Goal: Information Seeking & Learning: Learn about a topic

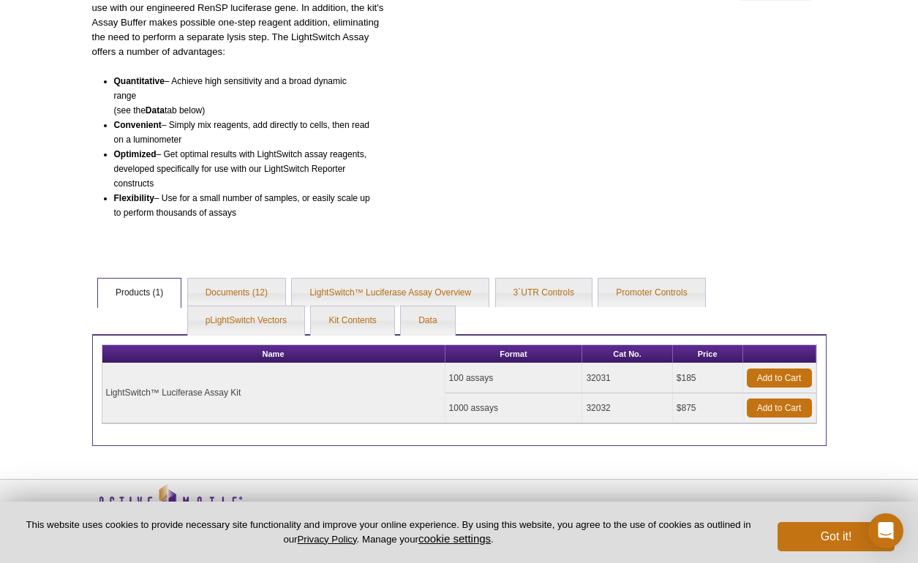
scroll to position [281, 0]
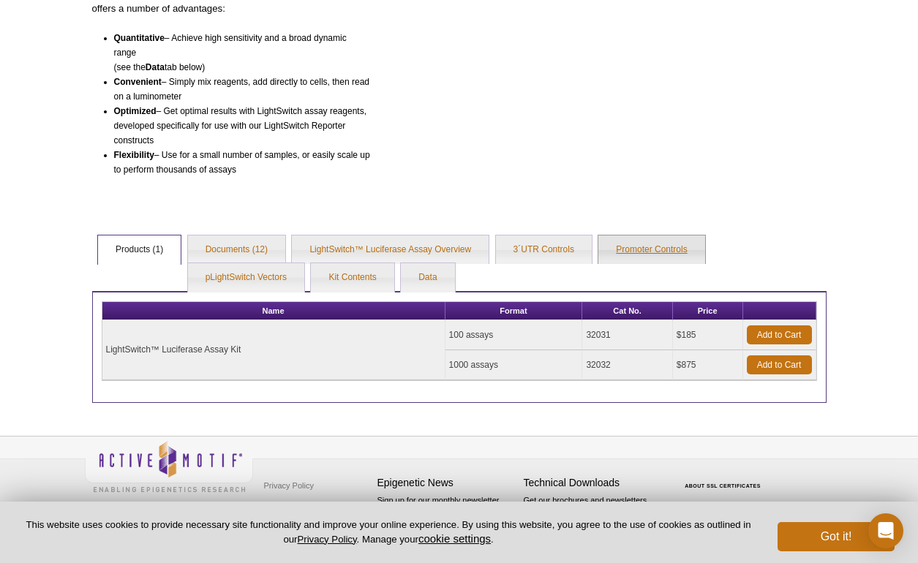
click at [644, 251] on link "Promoter Controls" at bounding box center [651, 250] width 106 height 29
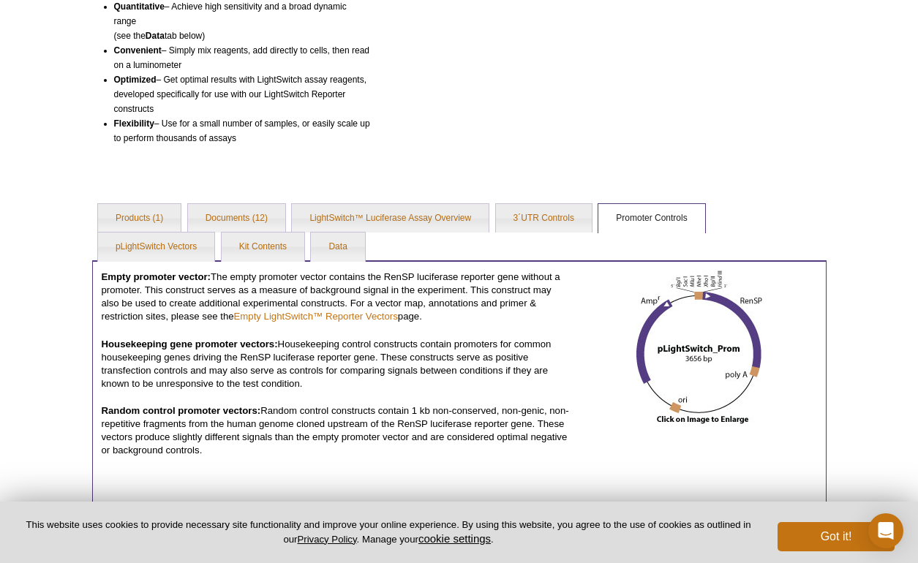
scroll to position [292, 0]
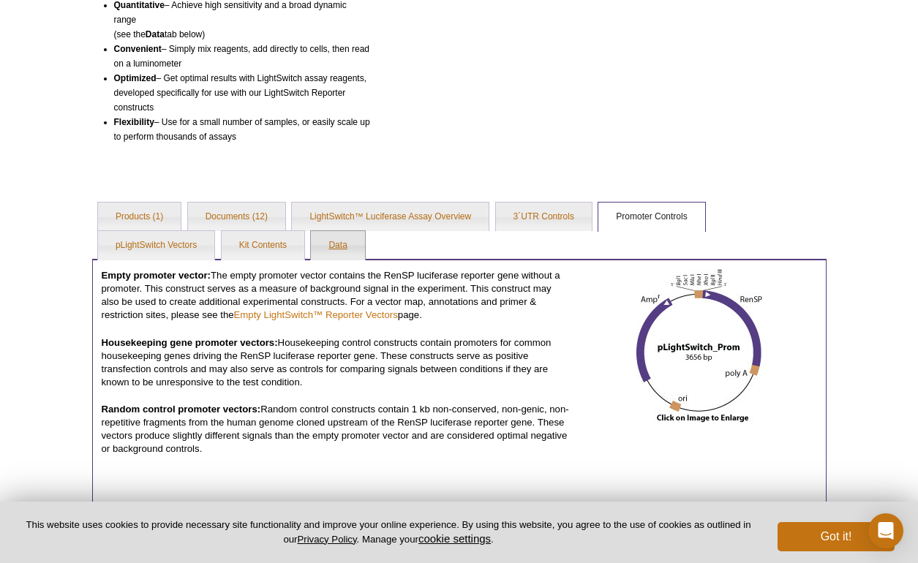
click at [358, 248] on link "Data" at bounding box center [337, 245] width 53 height 29
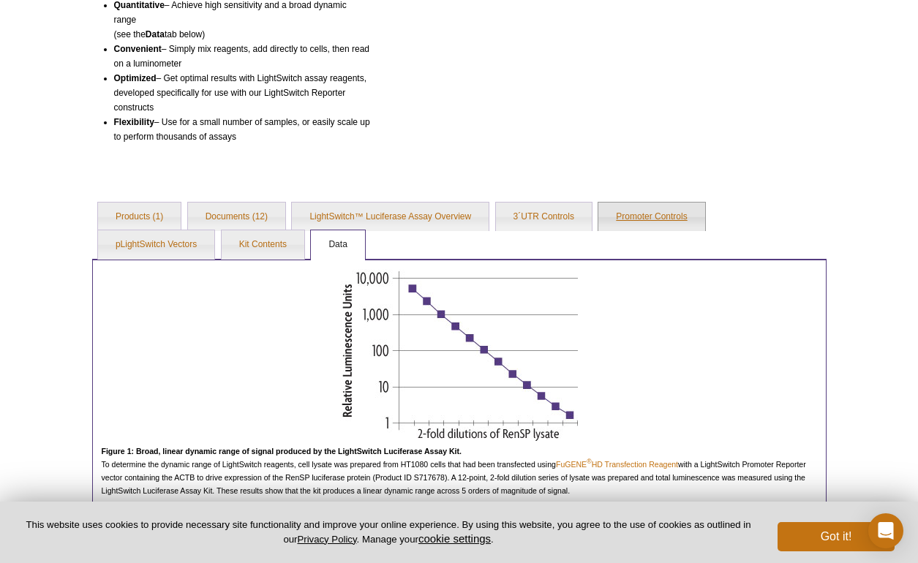
click at [672, 213] on link "Promoter Controls" at bounding box center [651, 217] width 106 height 29
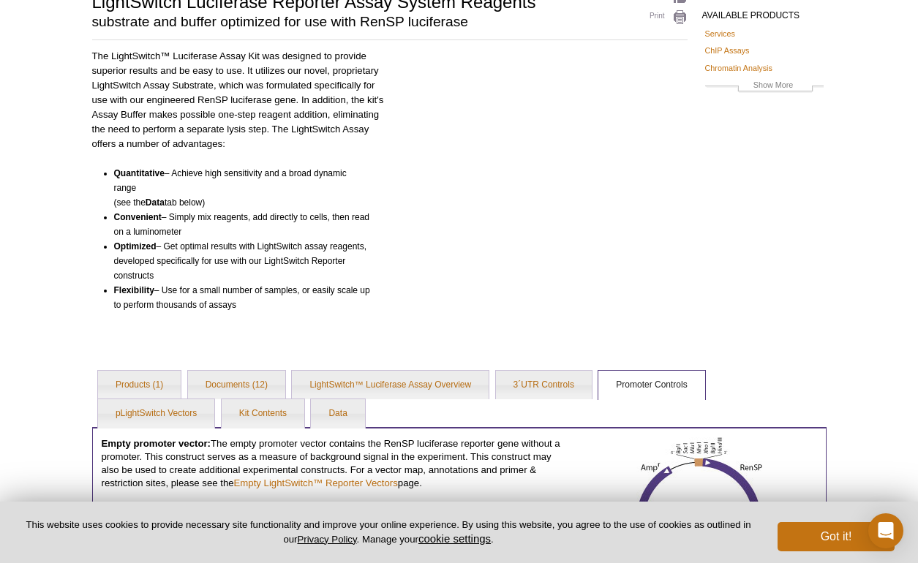
scroll to position [140, 0]
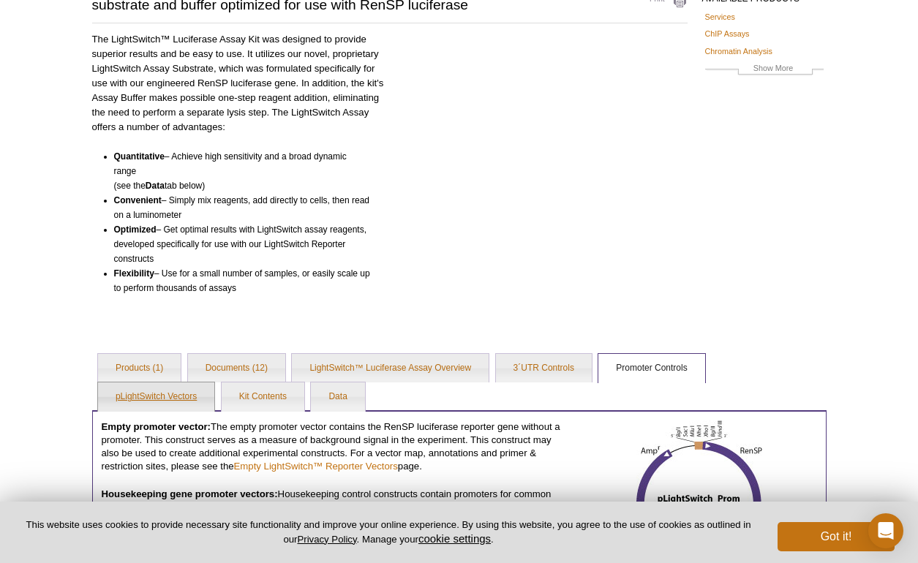
click at [148, 396] on link "pLightSwitch Vectors" at bounding box center [156, 397] width 116 height 29
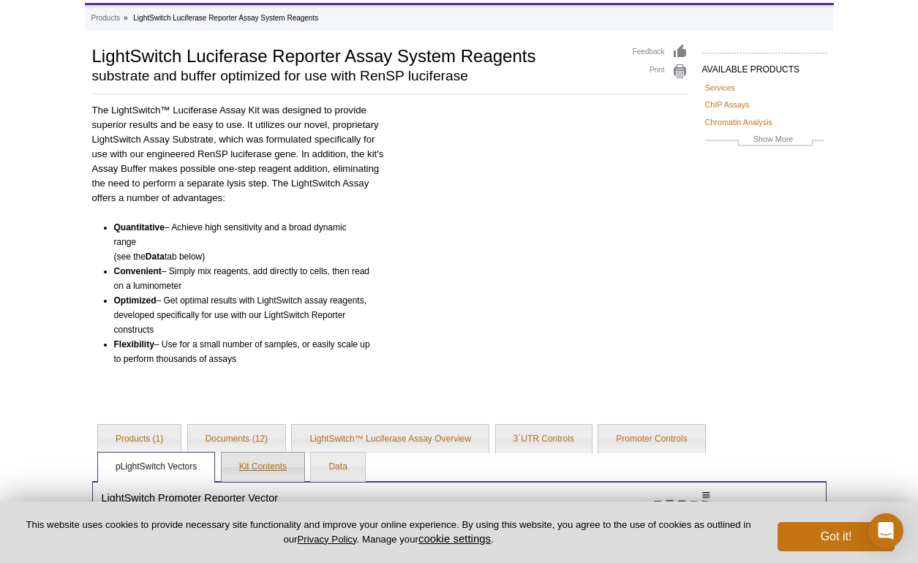
scroll to position [0, 0]
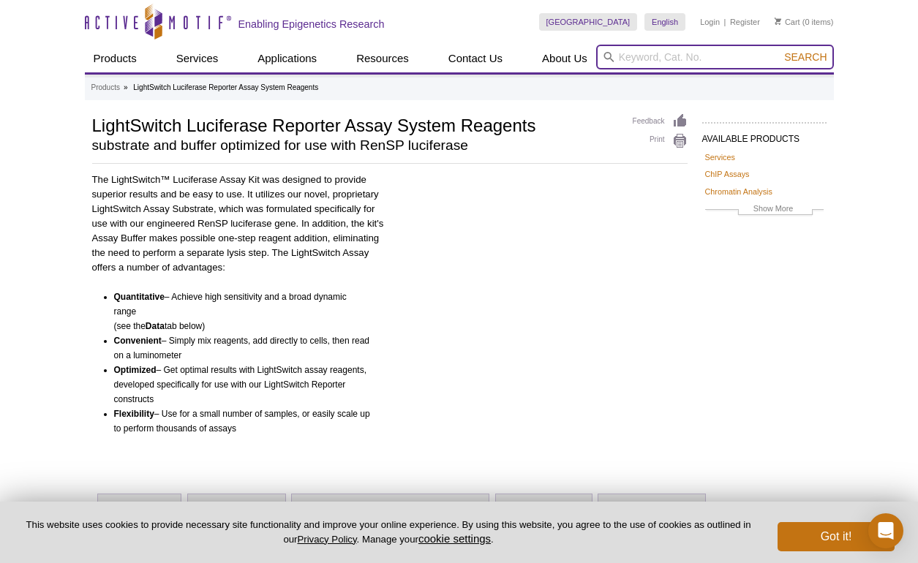
click at [662, 61] on input "search" at bounding box center [715, 57] width 238 height 25
type input "MRPL47"
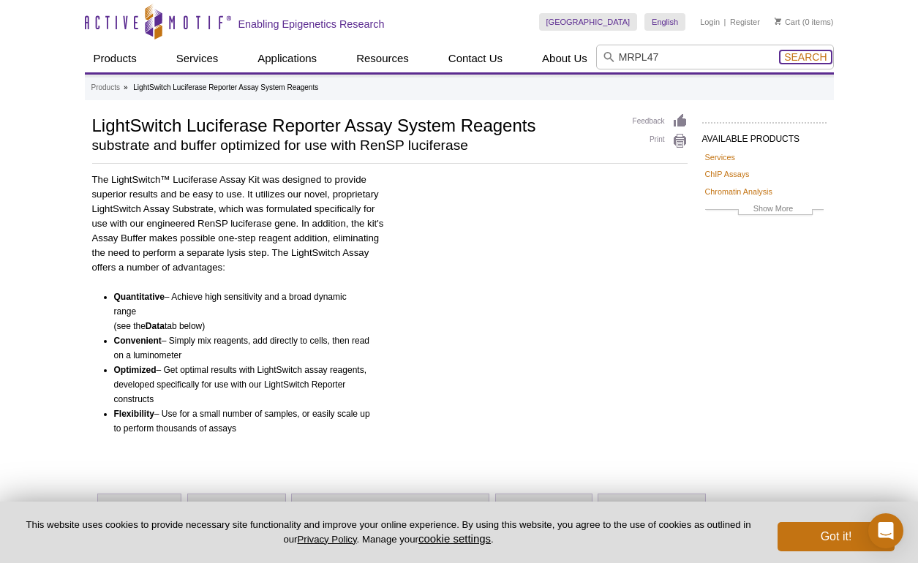
click at [813, 53] on span "Search" at bounding box center [805, 57] width 42 height 12
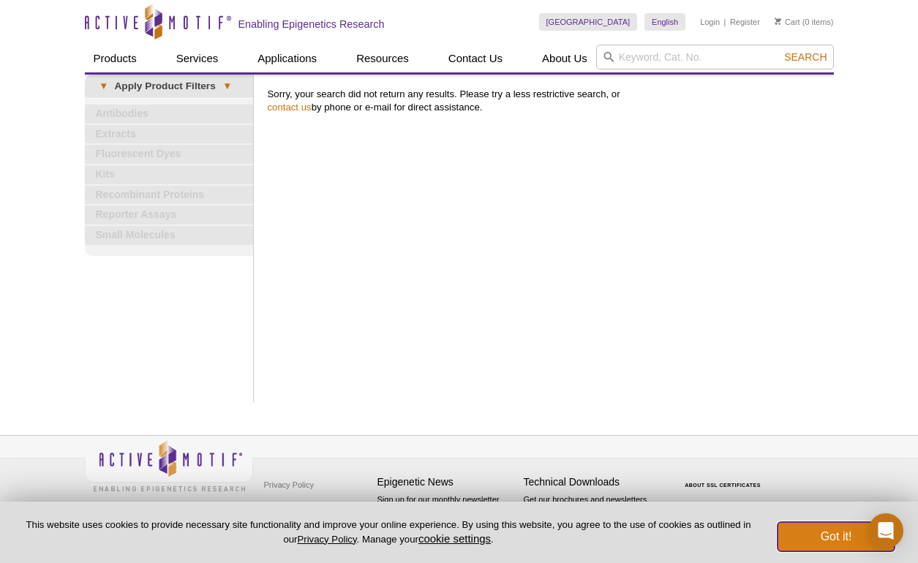
click at [829, 538] on button "Got it!" at bounding box center [836, 536] width 117 height 29
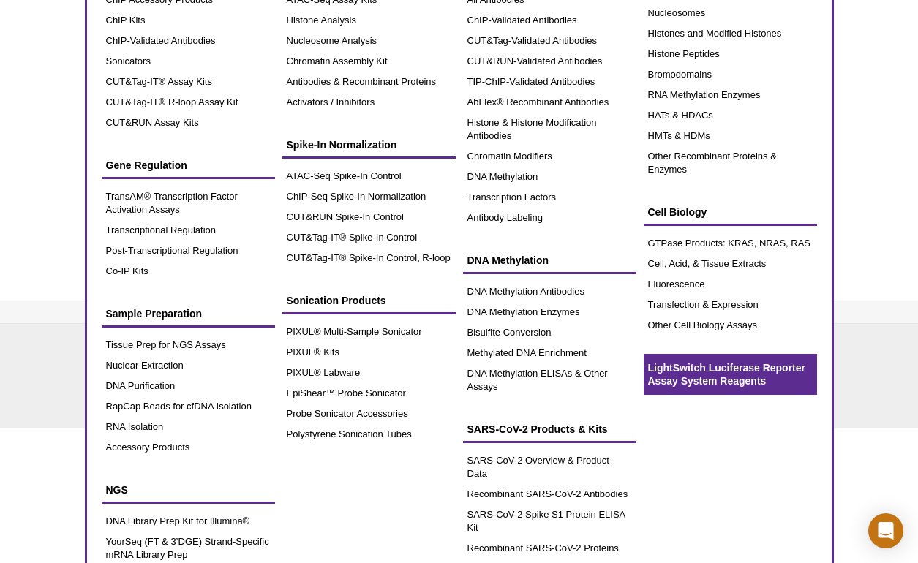
scroll to position [154, 0]
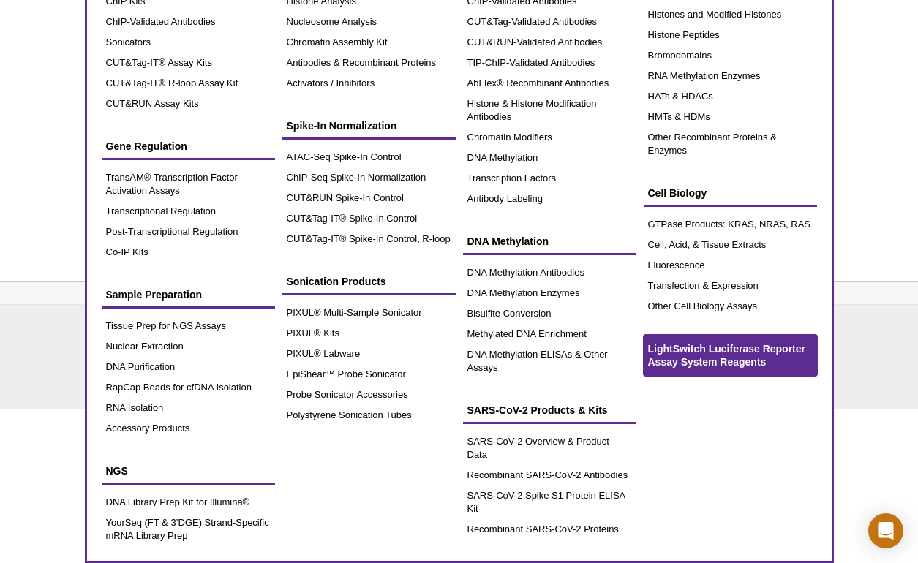
click at [729, 353] on span "LightSwitch Luciferase Reporter Assay System Reagents" at bounding box center [726, 355] width 157 height 25
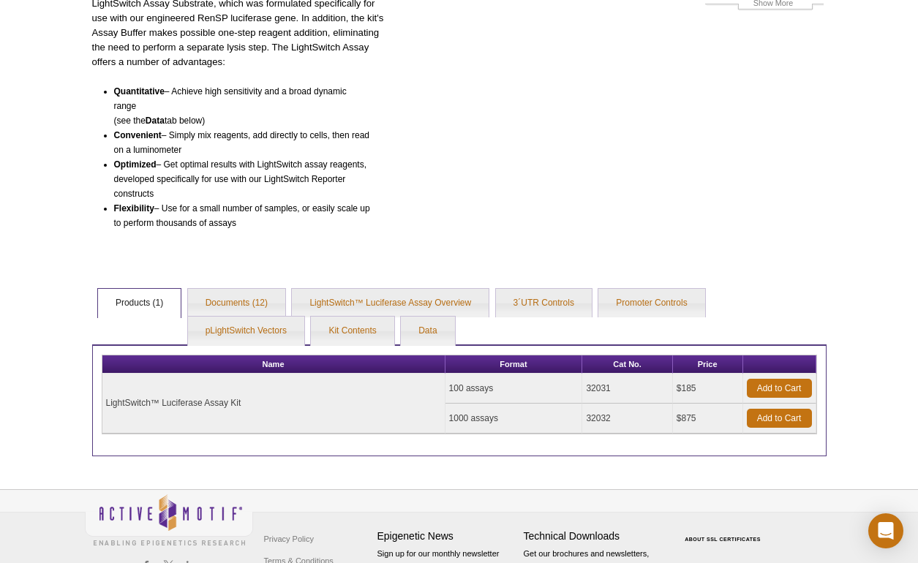
scroll to position [259, 0]
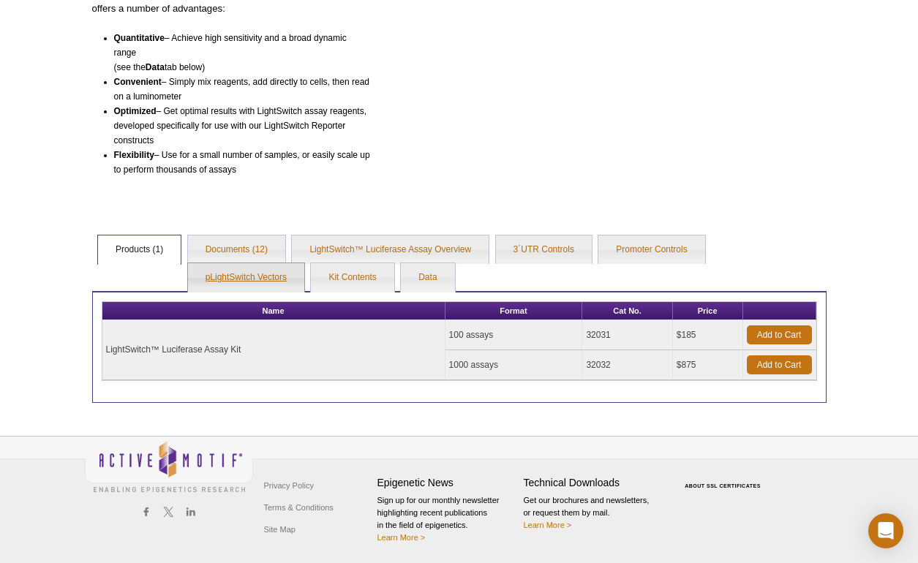
click at [256, 275] on link "pLightSwitch Vectors" at bounding box center [246, 277] width 116 height 29
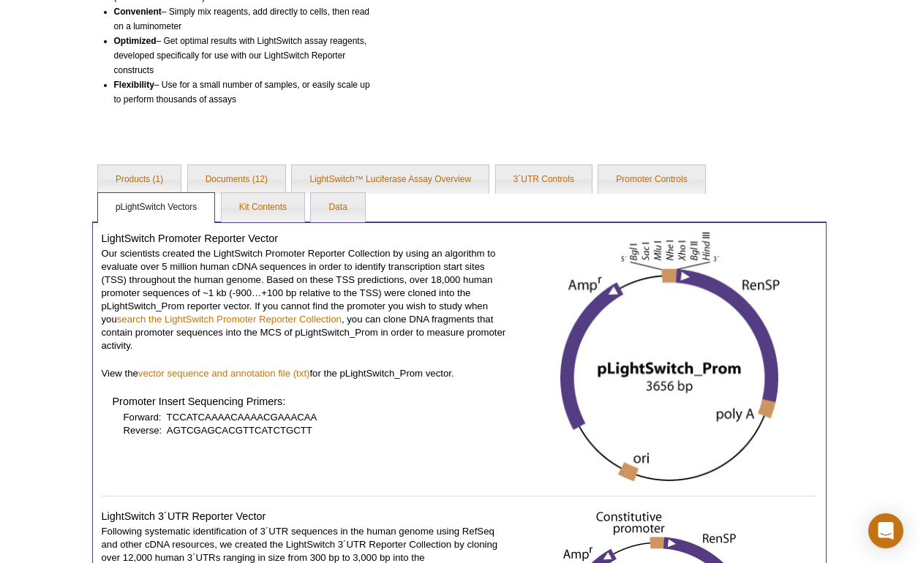
scroll to position [333, 0]
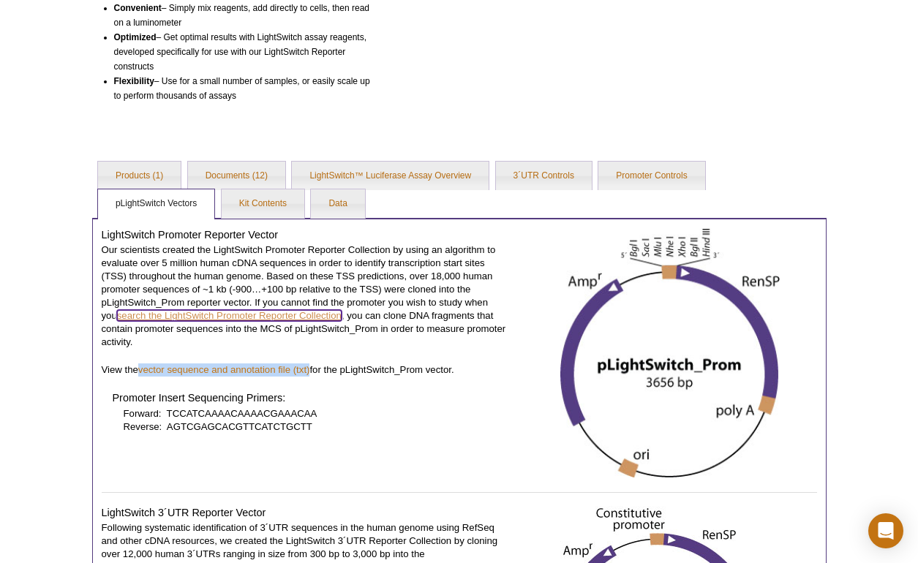
click at [282, 312] on link "search the LightSwitch Promoter Reporter Collection" at bounding box center [229, 315] width 225 height 11
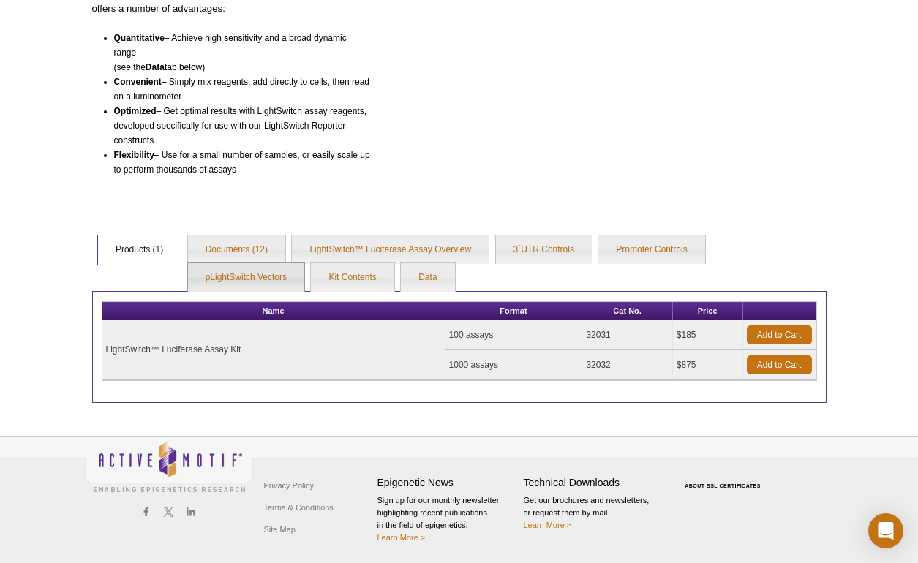
click at [231, 271] on link "pLightSwitch Vectors" at bounding box center [246, 277] width 116 height 29
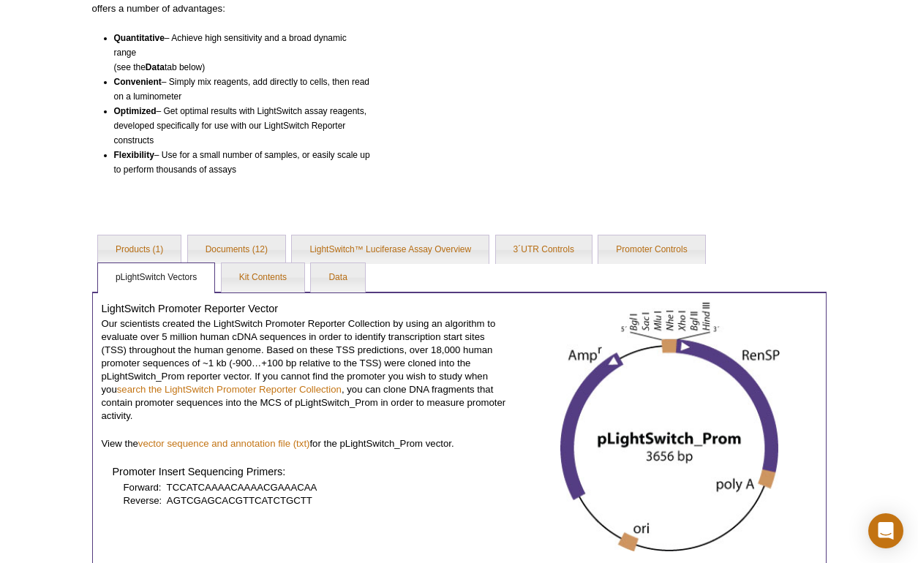
drag, startPoint x: 294, startPoint y: 301, endPoint x: 188, endPoint y: 298, distance: 106.1
drag, startPoint x: 295, startPoint y: 306, endPoint x: 77, endPoint y: 306, distance: 218.0
click at [77, 306] on div "Active Motif Logo Enabling Epigenetics Research 0 Search Skip to content Active…" at bounding box center [459, 559] width 918 height 1636
copy h4 "LightSwitch Promoter Reporter Vector"
